Goal: Task Accomplishment & Management: Use online tool/utility

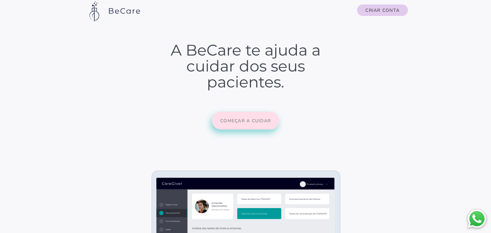
click at [245, 130] on button "Começar a cuidar" at bounding box center [245, 121] width 67 height 18
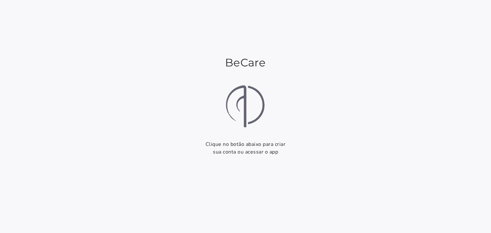
click at [311, 136] on section "BeCare Clique no botão abaixo para criar sua conta ou acessar o app Começar Faz…" at bounding box center [245, 116] width 491 height 233
click at [227, 106] on img at bounding box center [245, 106] width 54 height 54
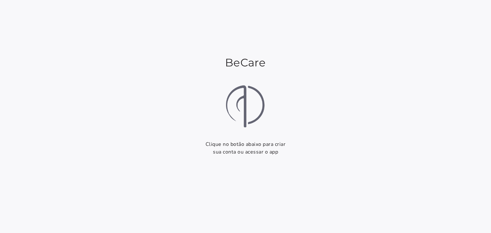
click at [227, 106] on section "BeCare Clique no botão abaixo para criar sua conta ou acessar o app Começar Faz…" at bounding box center [245, 116] width 491 height 233
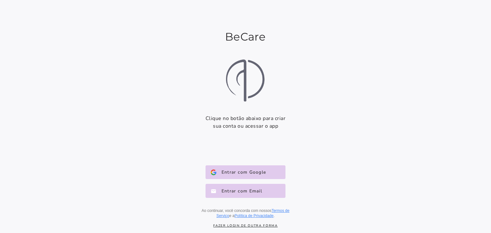
click at [227, 106] on section "BeCare Clique no botão abaixo para criar sua conta ou acessar o app Começar Faz…" at bounding box center [245, 116] width 491 height 233
click at [260, 175] on span "Entrar com Google" at bounding box center [242, 173] width 50 height 6
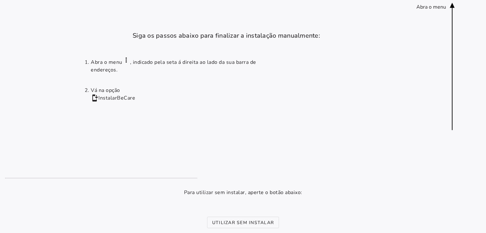
drag, startPoint x: 461, startPoint y: 0, endPoint x: 417, endPoint y: 132, distance: 138.9
click at [417, 132] on installation-next-step-page at bounding box center [243, 168] width 486 height 337
drag, startPoint x: 478, startPoint y: 2, endPoint x: 338, endPoint y: 169, distance: 217.8
click at [338, 169] on installation-next-step-page at bounding box center [243, 168] width 486 height 337
click at [0, 0] on slot "Utilizar sem instalar" at bounding box center [0, 0] width 0 height 0
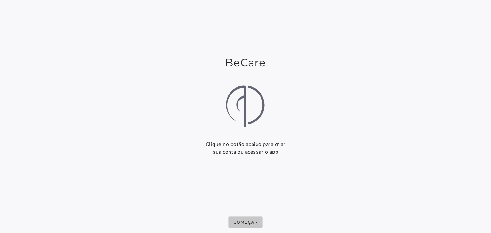
click at [259, 222] on button "Começar" at bounding box center [245, 223] width 35 height 12
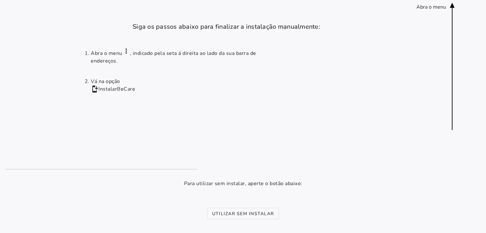
scroll to position [4, 0]
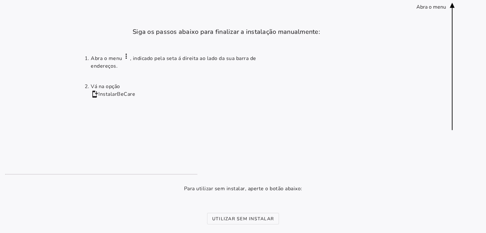
drag, startPoint x: 479, startPoint y: 0, endPoint x: 344, endPoint y: 75, distance: 155.2
click at [344, 75] on ol "Abra o menu more_vert , indicado pela seta á direita ao lado da sua barra de en…" at bounding box center [242, 105] width 317 height 117
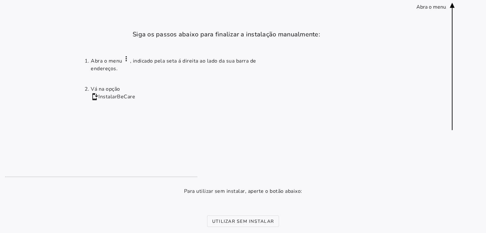
scroll to position [0, 0]
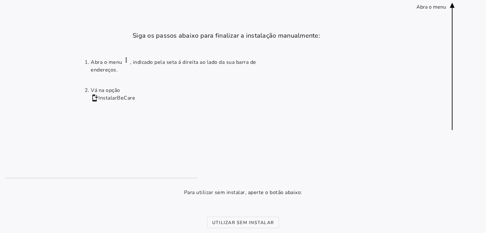
drag, startPoint x: 472, startPoint y: 0, endPoint x: 325, endPoint y: 160, distance: 217.1
click at [325, 160] on ol "Abra o menu more_vert , indicado pela seta á direita ao lado da sua barra de en…" at bounding box center [242, 109] width 317 height 117
drag, startPoint x: 490, startPoint y: 0, endPoint x: 311, endPoint y: 142, distance: 228.1
click at [311, 142] on ol "Abra o menu more_vert , indicado pela seta á direita ao lado da sua barra de en…" at bounding box center [242, 109] width 317 height 117
click at [253, 227] on button "Utilizar sem instalar" at bounding box center [243, 223] width 72 height 12
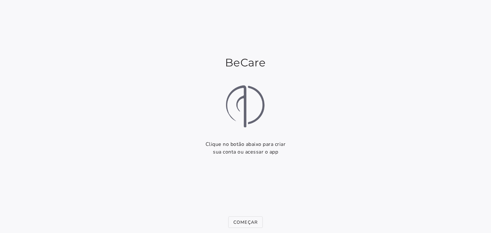
click at [242, 155] on section "BeCare Clique no botão abaixo para criar sua conta ou acessar o app Começar Faz…" at bounding box center [245, 116] width 491 height 233
click at [0, 0] on slot "Começar" at bounding box center [0, 0] width 0 height 0
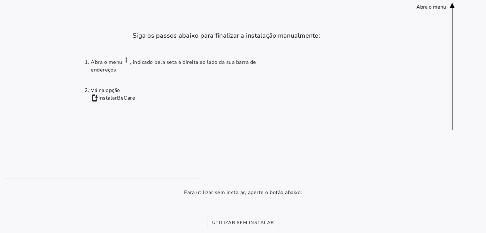
click at [106, 99] on li "Vá na opção install_mobile Instalar BeCare" at bounding box center [187, 94] width 192 height 15
drag, startPoint x: 121, startPoint y: 98, endPoint x: 140, endPoint y: 98, distance: 19.2
click at [140, 98] on li "Vá na opção install_mobile Instalar BeCare" at bounding box center [187, 94] width 192 height 15
click at [253, 148] on ol "Abra o menu more_vert , indicado pela seta á direita ao lado da sua barra de en…" at bounding box center [242, 109] width 317 height 117
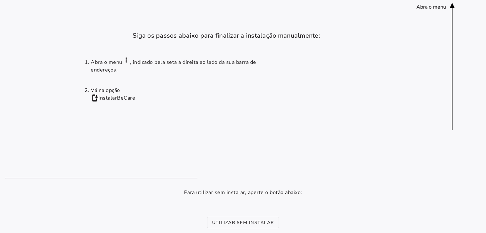
click at [445, 8] on div "Abra o menu" at bounding box center [432, 7] width 30 height 7
drag, startPoint x: 455, startPoint y: 0, endPoint x: 141, endPoint y: 98, distance: 329.4
click at [141, 98] on li "Vá na opção install_mobile Instalar BeCare" at bounding box center [187, 94] width 192 height 15
